Goal: Task Accomplishment & Management: Manage account settings

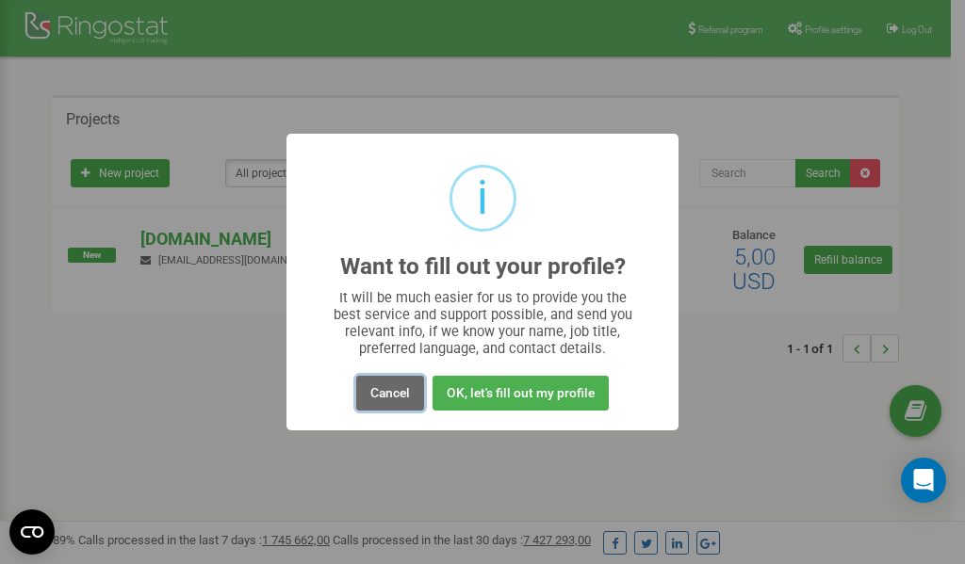
click at [388, 393] on button "Cancel" at bounding box center [390, 393] width 68 height 35
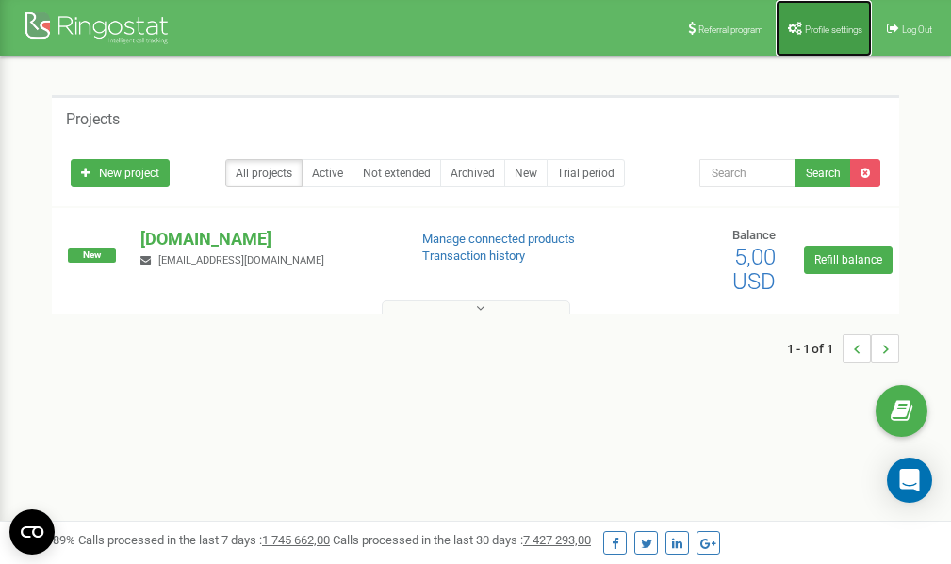
click at [831, 17] on link "Profile settings" at bounding box center [824, 28] width 96 height 57
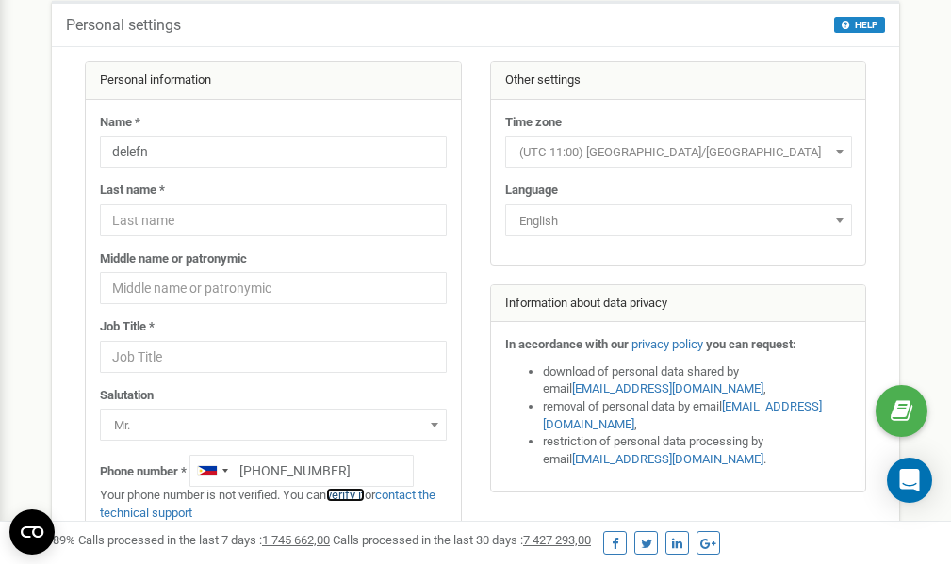
click at [352, 495] on link "verify it" at bounding box center [345, 495] width 39 height 14
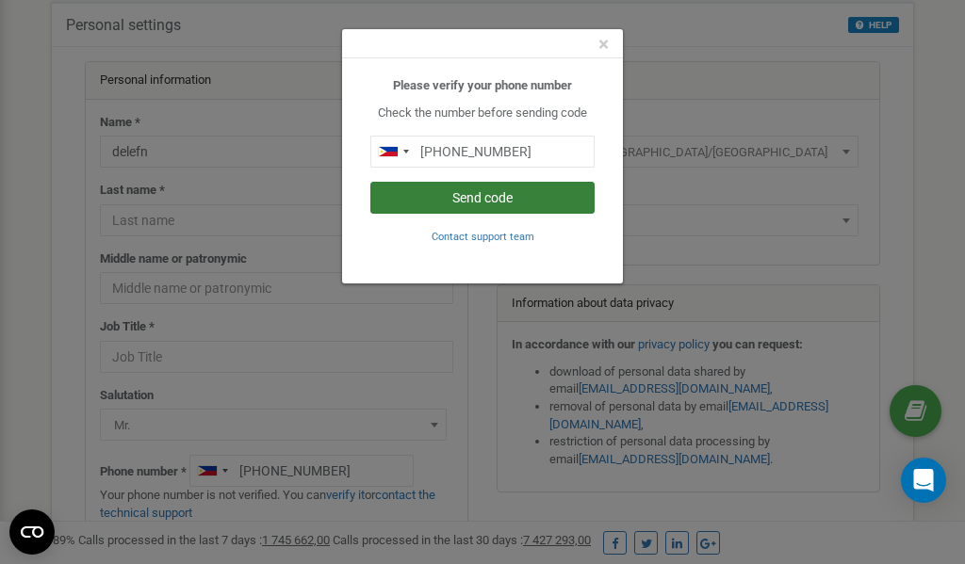
click at [476, 198] on button "Send code" at bounding box center [482, 198] width 224 height 32
